Goal: Transaction & Acquisition: Download file/media

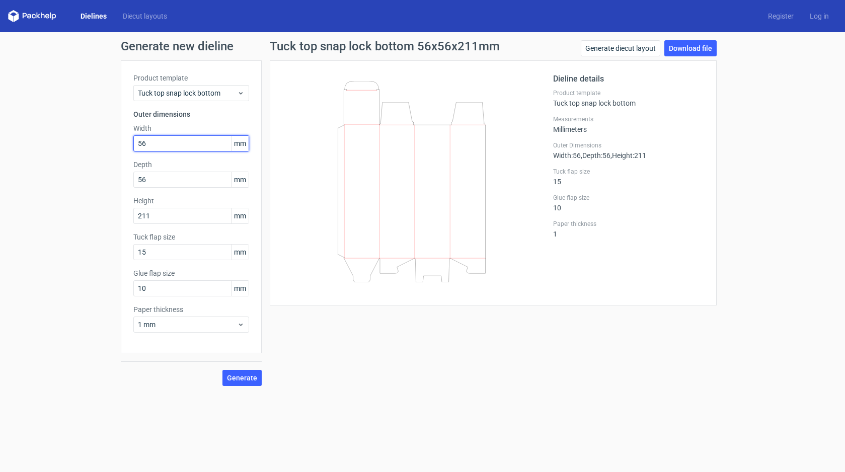
drag, startPoint x: 165, startPoint y: 142, endPoint x: 114, endPoint y: 142, distance: 51.3
click at [114, 142] on div "Generate new dieline Product template Tuck top snap lock bottom Outer dimension…" at bounding box center [422, 213] width 845 height 362
drag, startPoint x: 179, startPoint y: 218, endPoint x: 113, endPoint y: 218, distance: 66.4
click at [113, 218] on div "Generate new dieline Product template Tuck top snap lock bottom Outer dimension…" at bounding box center [422, 213] width 845 height 362
type input "150"
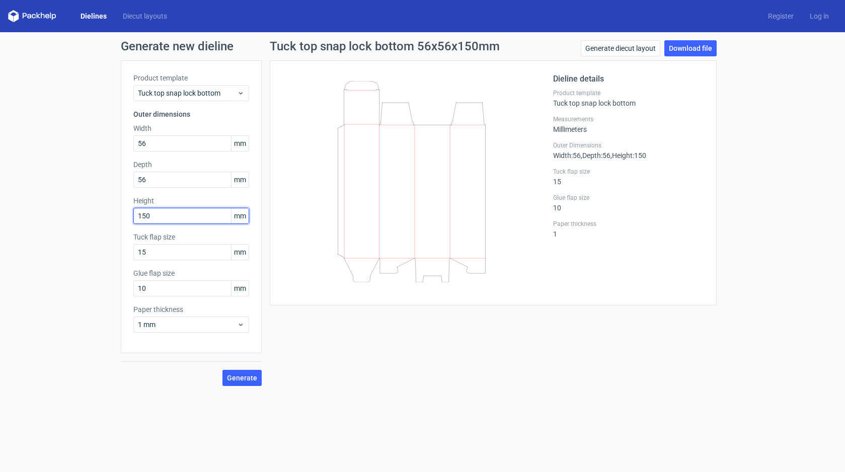
click at [222, 370] on button "Generate" at bounding box center [241, 378] width 39 height 16
click at [245, 374] on span "Generate" at bounding box center [242, 377] width 30 height 7
click at [692, 51] on link "Download file" at bounding box center [690, 48] width 52 height 16
drag, startPoint x: 174, startPoint y: 144, endPoint x: 114, endPoint y: 144, distance: 59.4
click at [115, 144] on div "Generate new dieline Product template Tuck top snap lock bottom Outer dimension…" at bounding box center [422, 213] width 845 height 362
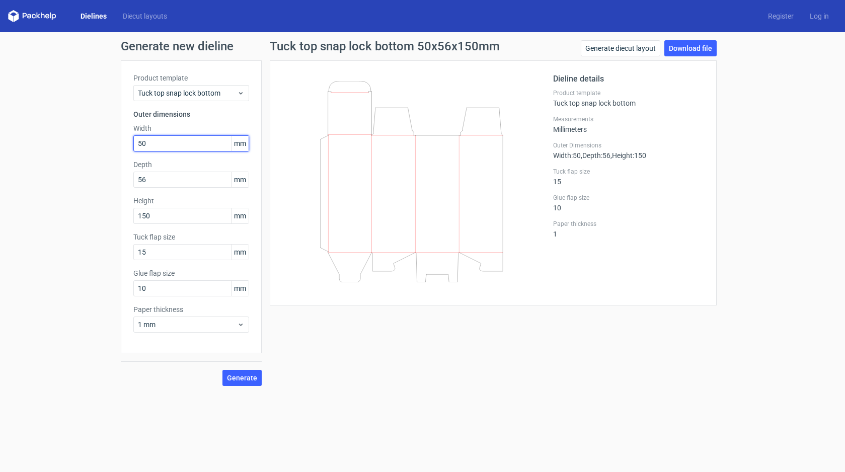
type input "50"
drag, startPoint x: 183, startPoint y: 215, endPoint x: 81, endPoint y: 209, distance: 101.8
click at [88, 212] on div "Generate new dieline Product template Tuck top snap lock bottom Outer dimension…" at bounding box center [422, 213] width 845 height 362
type input "124"
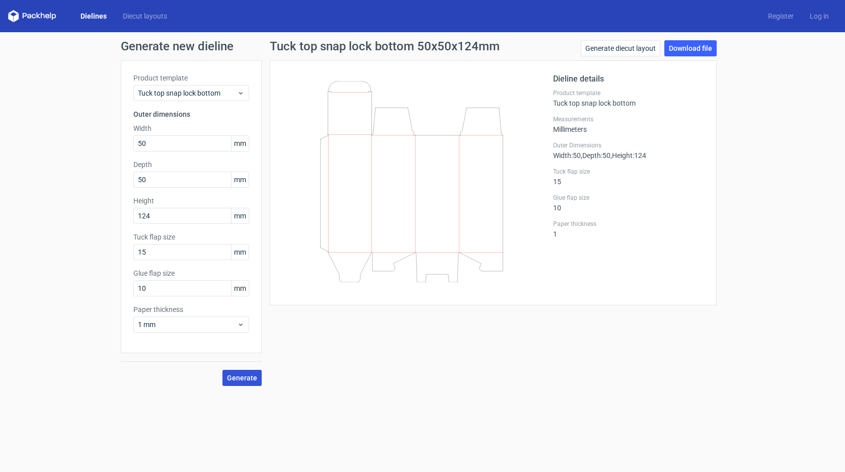
click at [254, 379] on span "Generate" at bounding box center [242, 377] width 30 height 7
click at [687, 52] on link "Download file" at bounding box center [690, 48] width 52 height 16
